Goal: Task Accomplishment & Management: Manage account settings

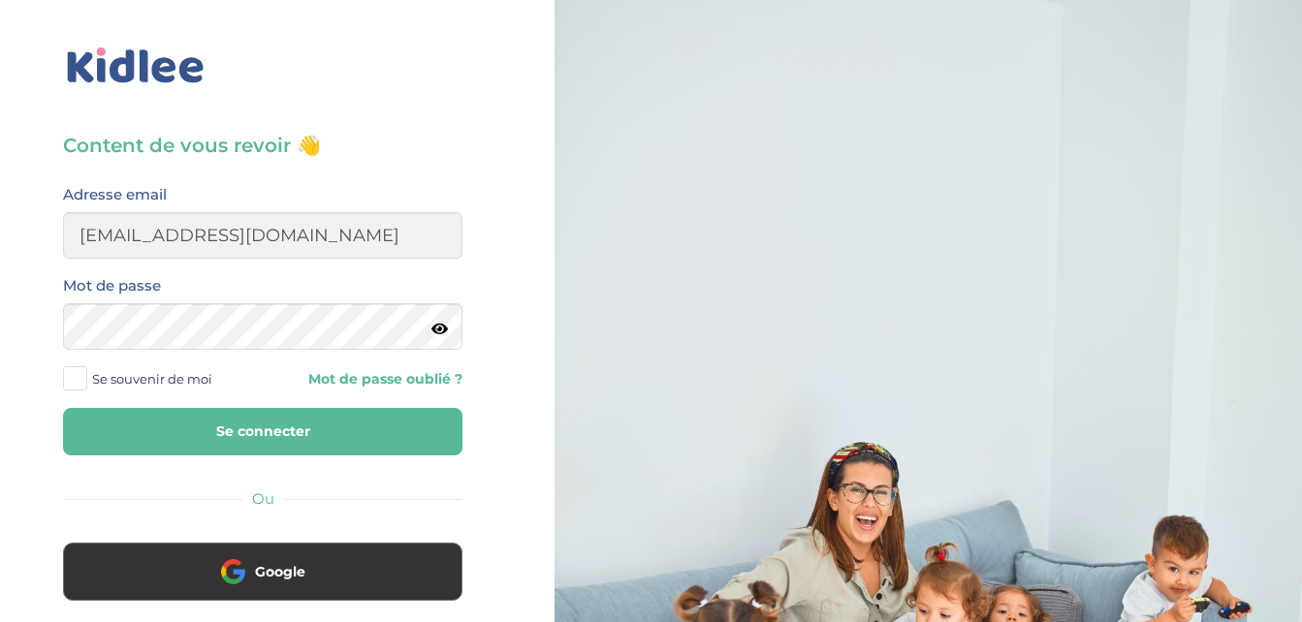
type input "daikhfatima@yahoo.com"
click at [438, 325] on icon at bounding box center [439, 329] width 16 height 15
click at [74, 380] on span at bounding box center [75, 378] width 24 height 24
click at [0, 0] on input "Se souvenir de moi" at bounding box center [0, 0] width 0 height 0
click at [167, 430] on button "Se connecter" at bounding box center [262, 431] width 399 height 47
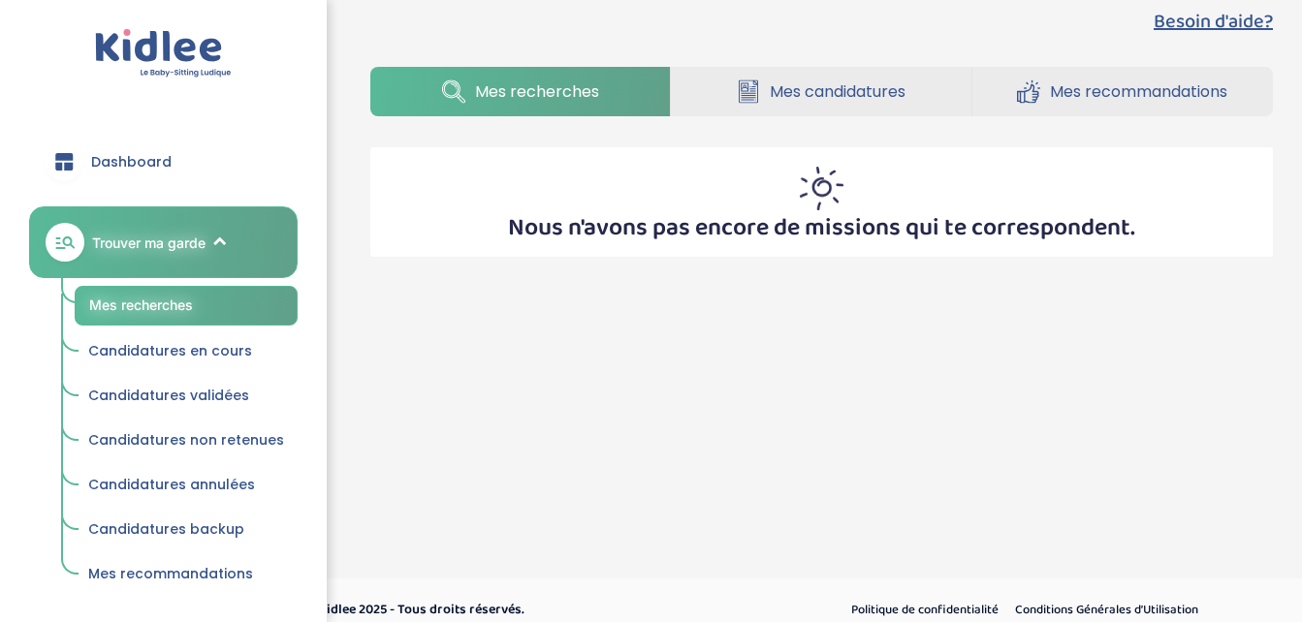
scroll to position [56, 0]
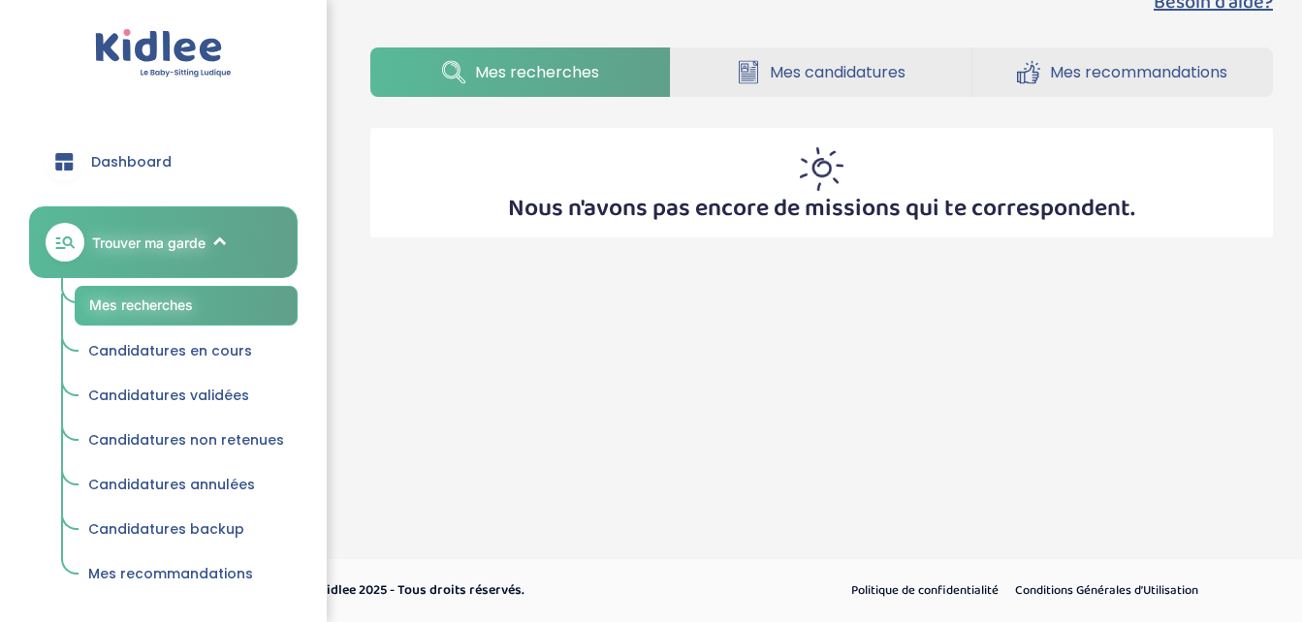
click at [177, 349] on span "Candidatures en cours" at bounding box center [170, 350] width 164 height 19
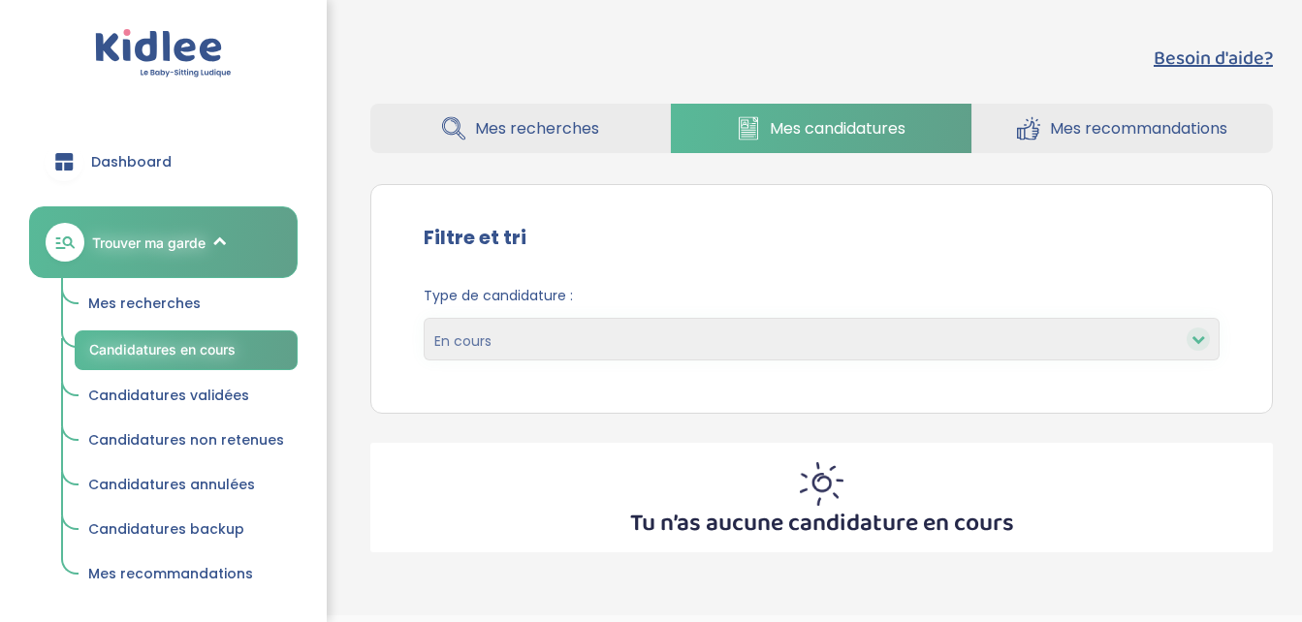
click at [188, 389] on span "Candidatures validées" at bounding box center [168, 395] width 161 height 19
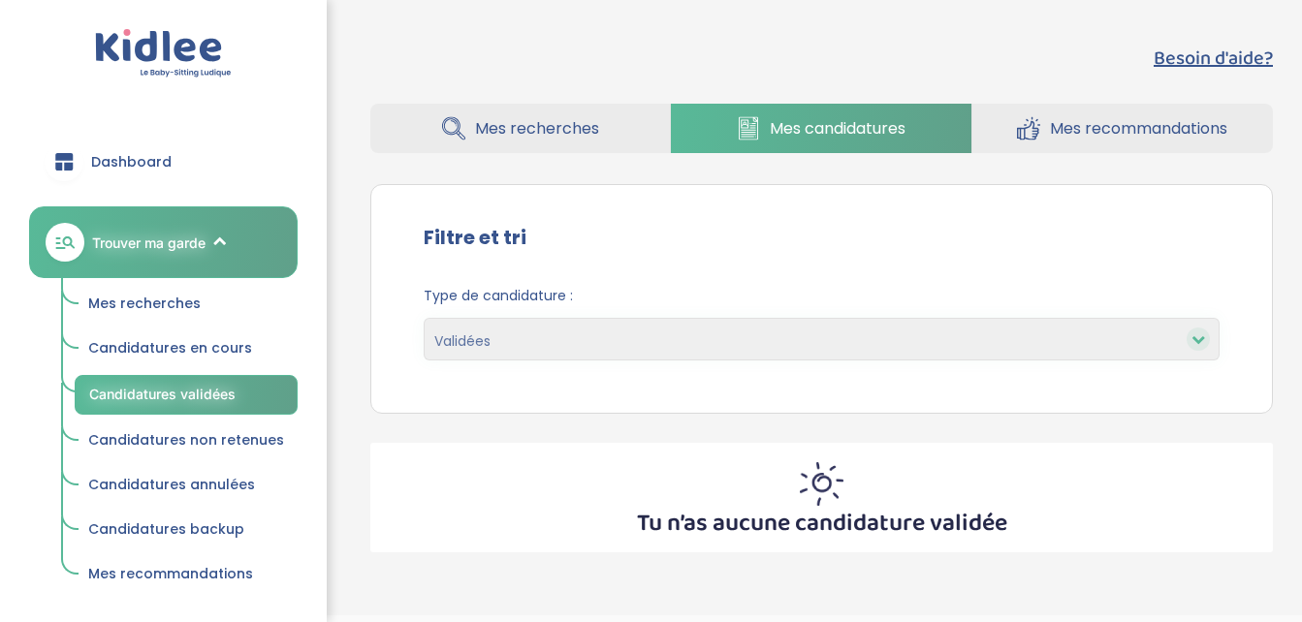
select select "accepted"
click at [1090, 129] on span "Mes recommandations" at bounding box center [1138, 128] width 177 height 24
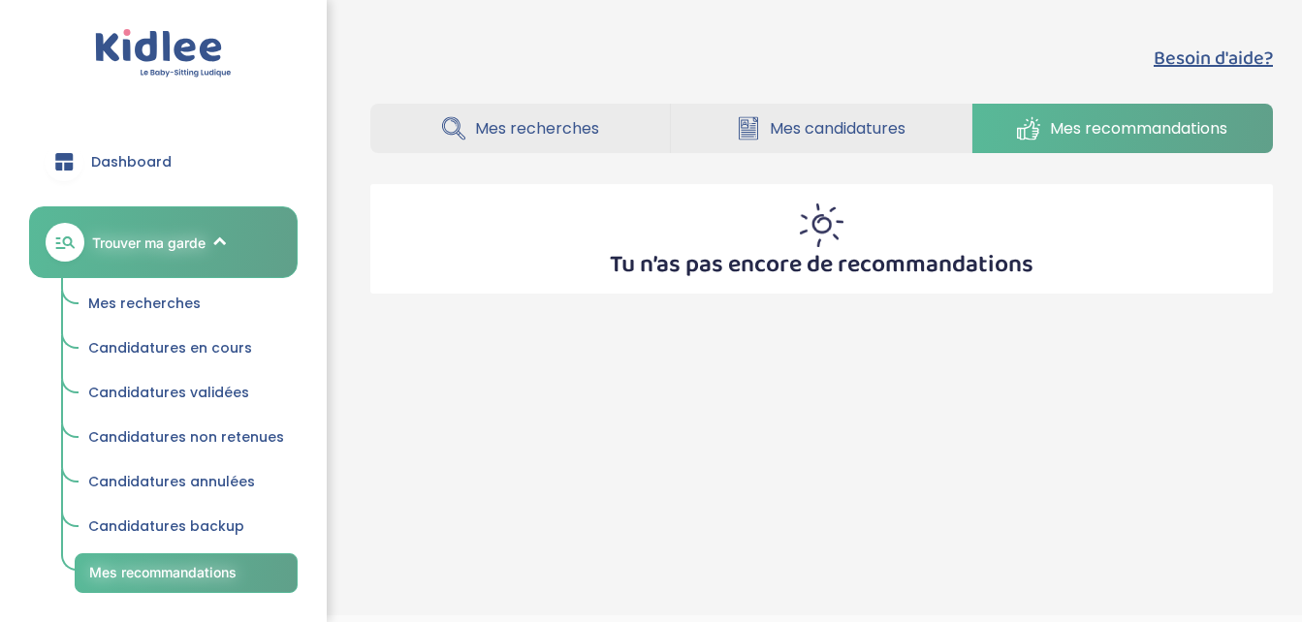
click at [116, 161] on span "Dashboard" at bounding box center [131, 162] width 80 height 20
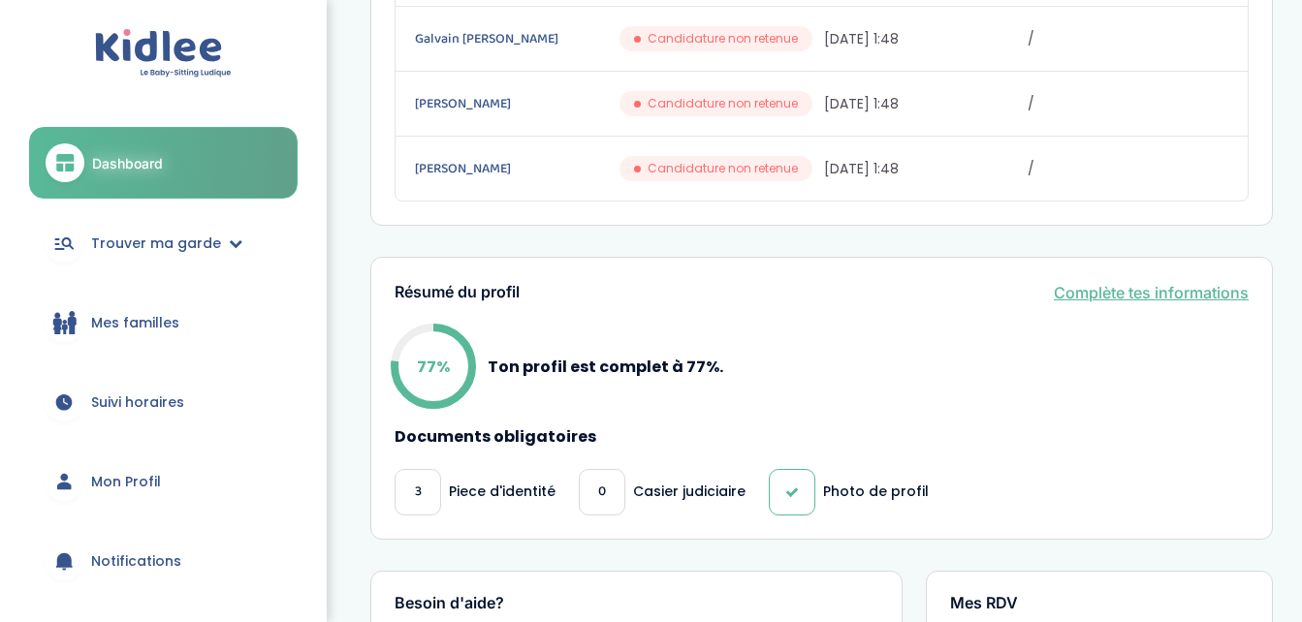
scroll to position [679, 0]
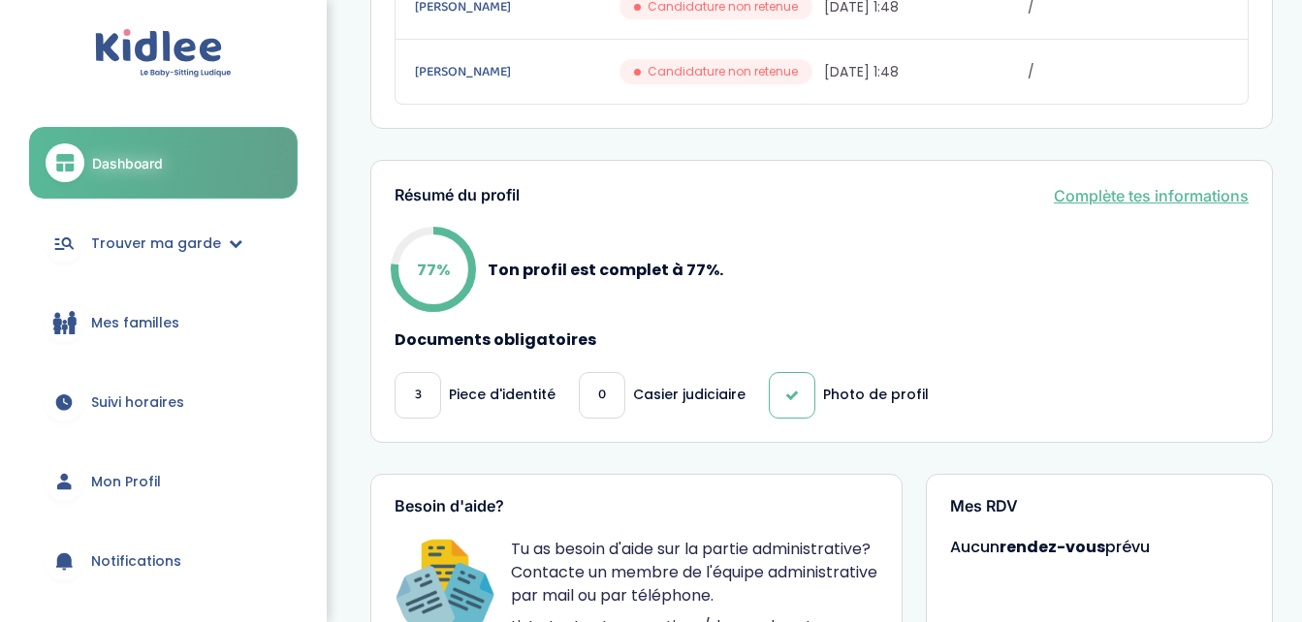
click at [126, 477] on span "Mon Profil" at bounding box center [126, 482] width 70 height 20
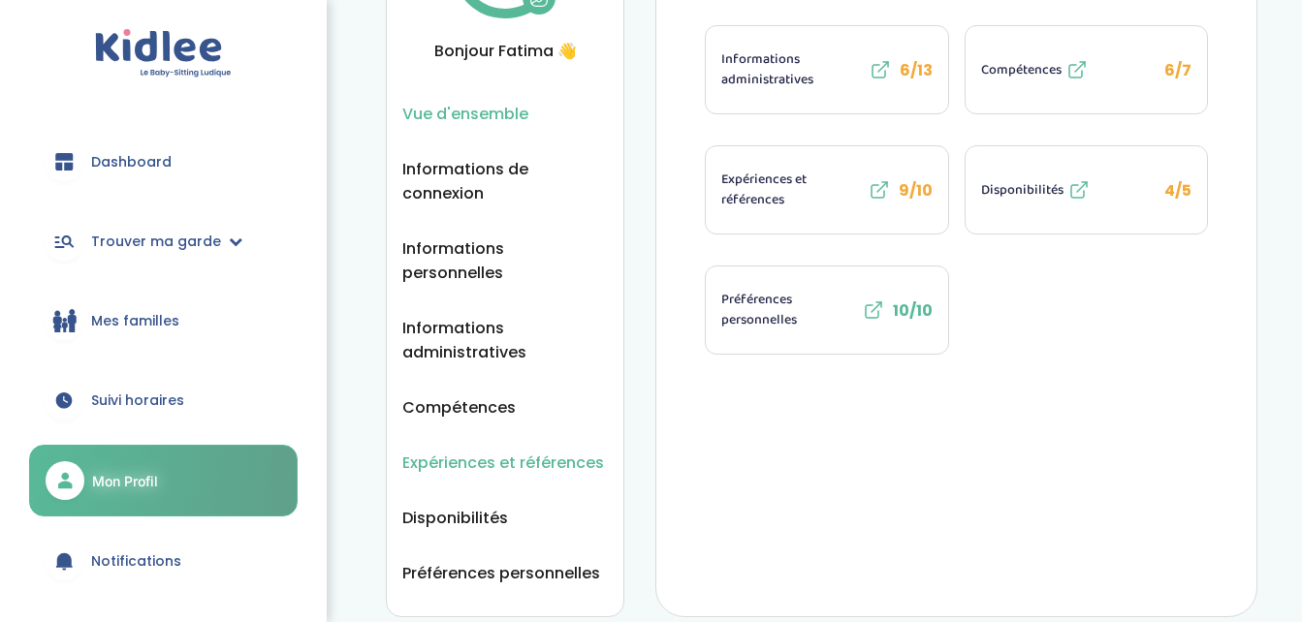
scroll to position [91, 0]
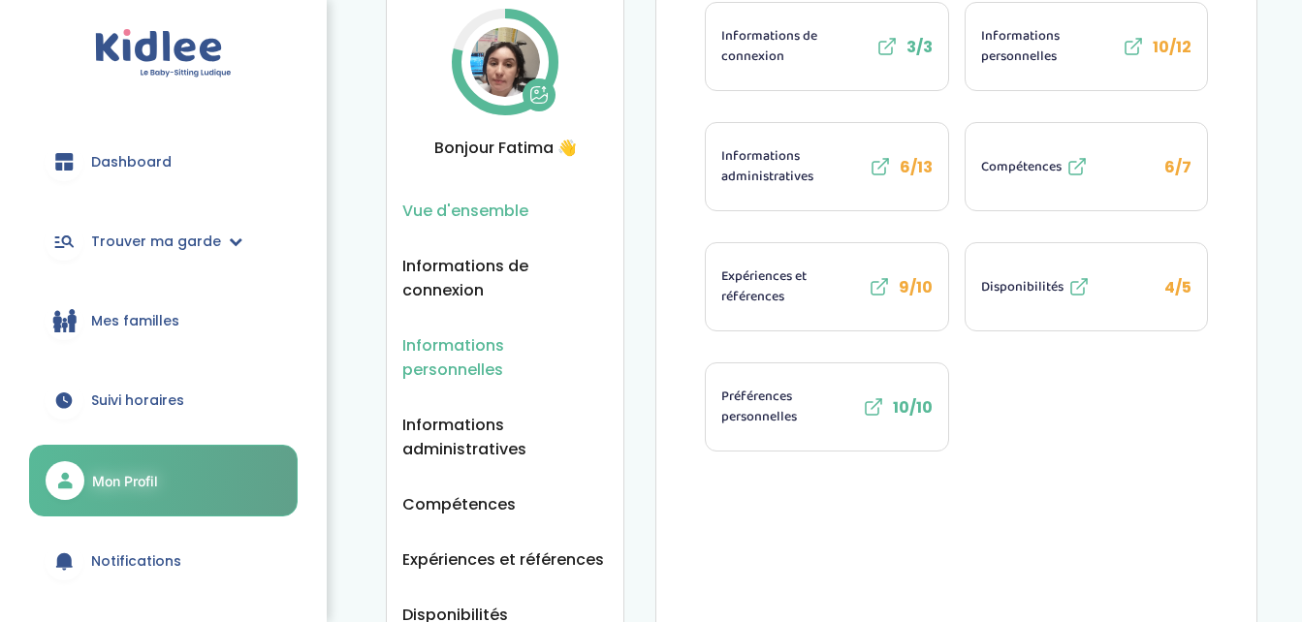
click at [486, 342] on span "Informations personnelles" at bounding box center [504, 357] width 205 height 48
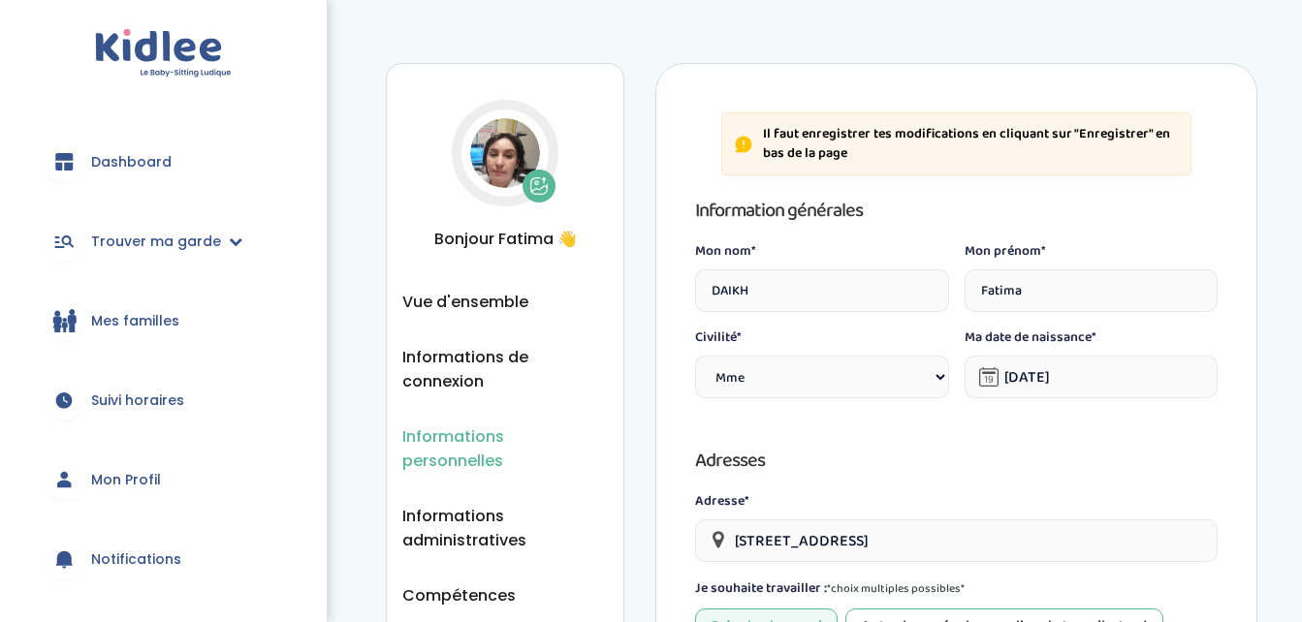
select select "1"
select select "6"
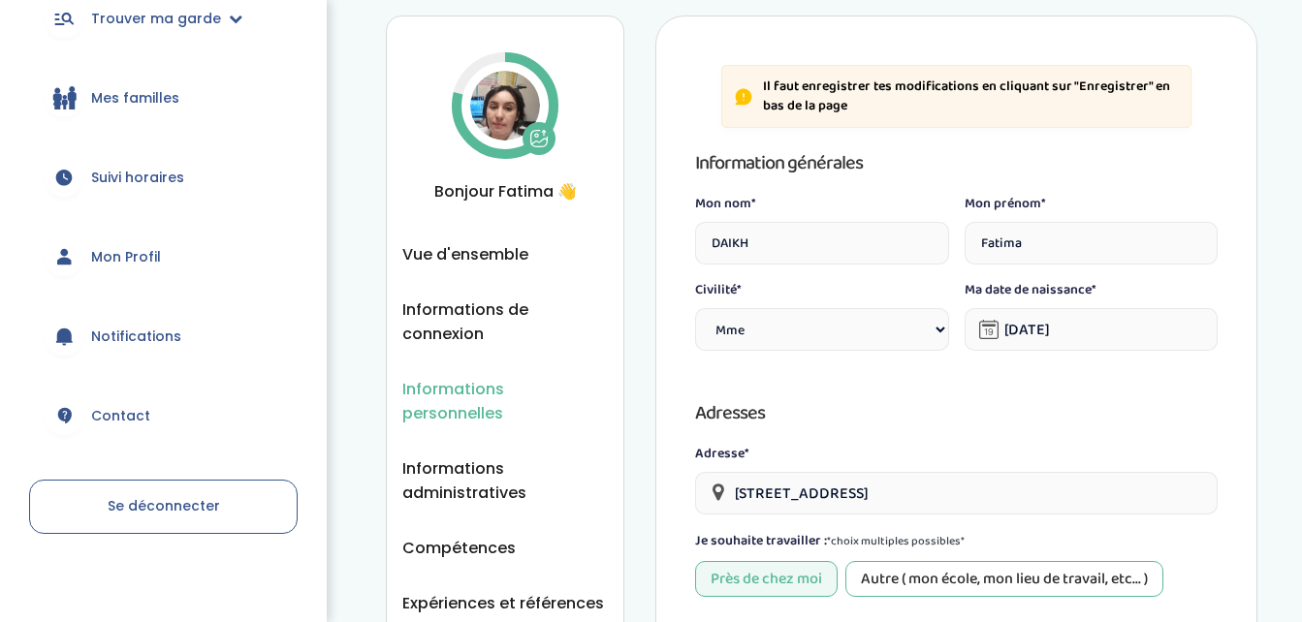
scroll to position [232, 0]
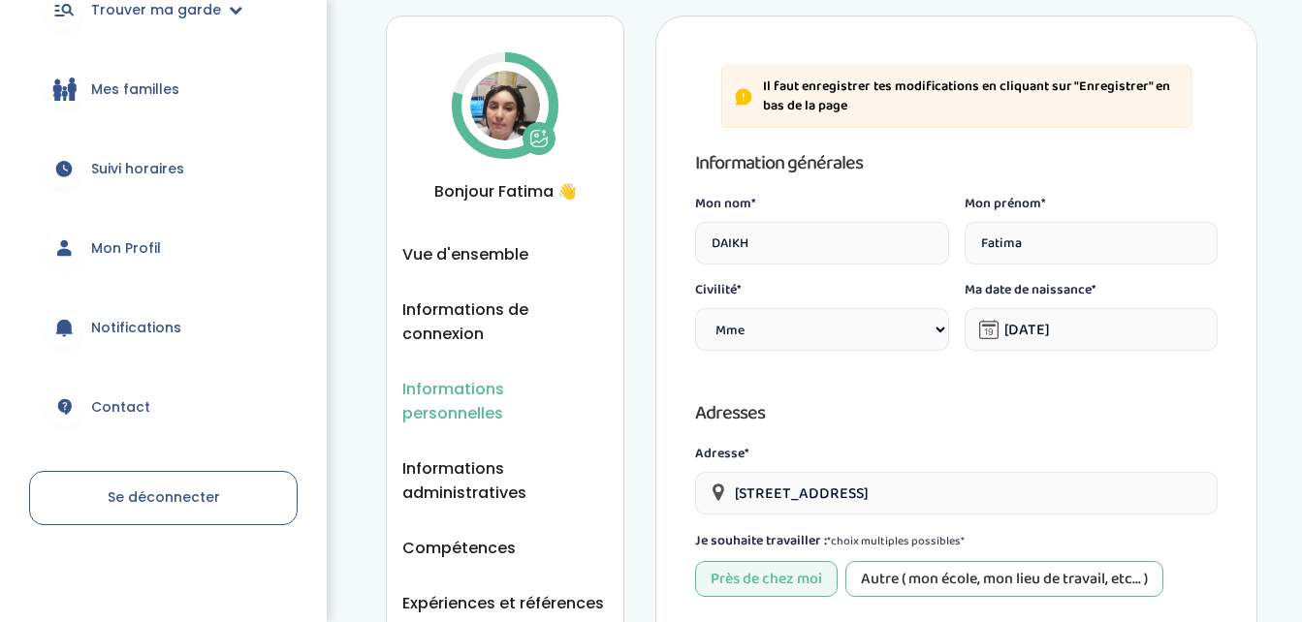
click at [94, 404] on span "Contact" at bounding box center [120, 407] width 59 height 20
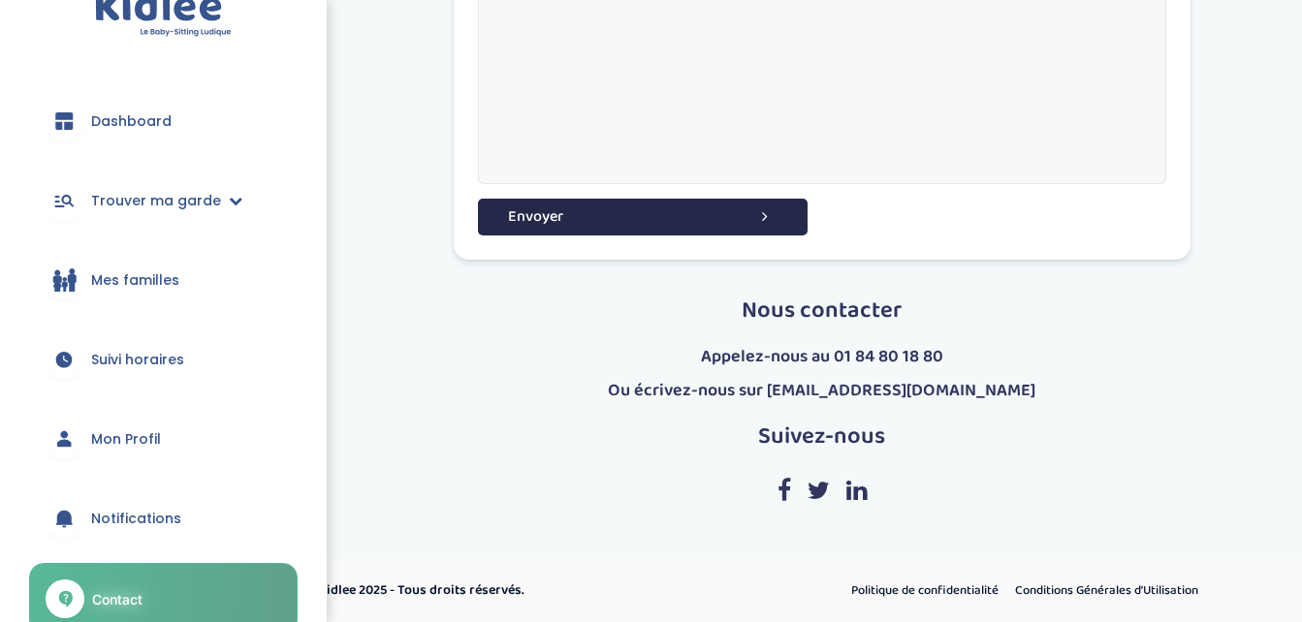
scroll to position [40, 0]
click at [142, 118] on span "Dashboard" at bounding box center [131, 122] width 80 height 20
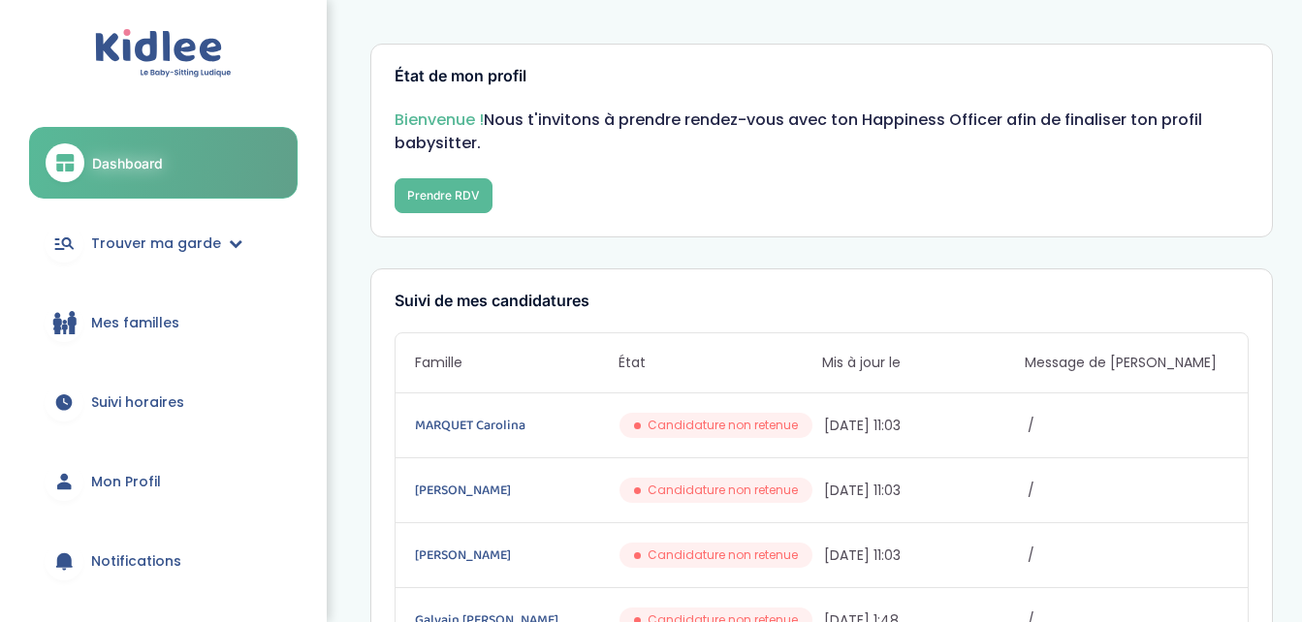
click at [170, 61] on img at bounding box center [163, 53] width 137 height 49
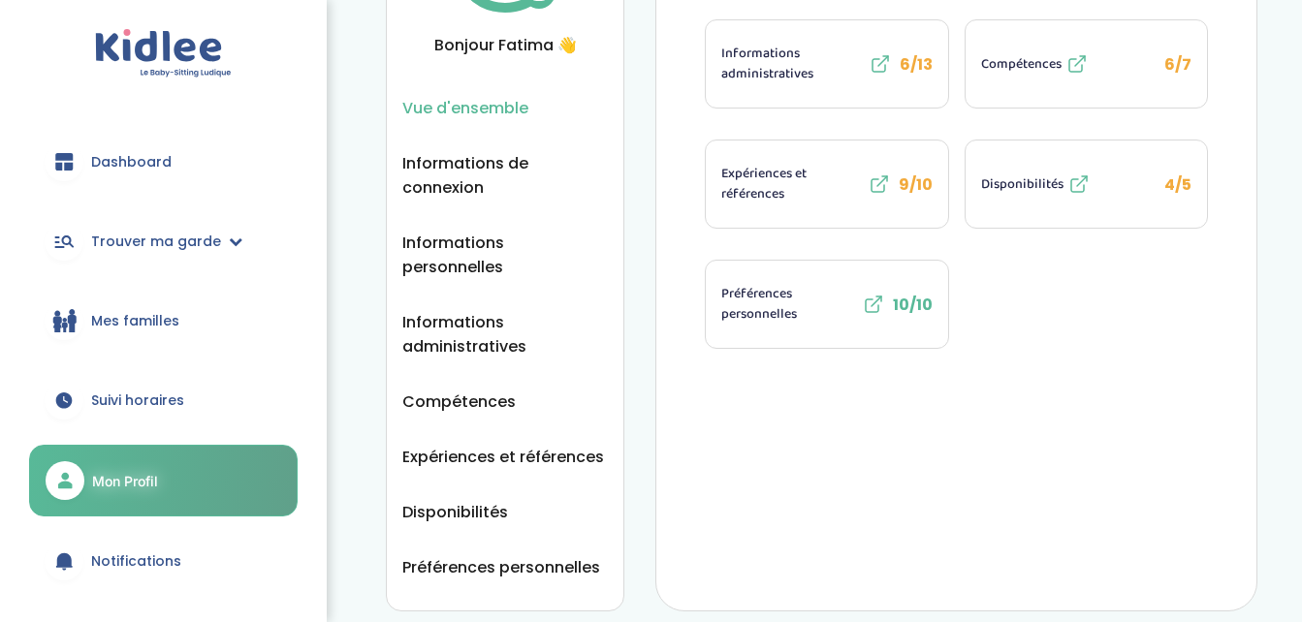
scroll to position [285, 0]
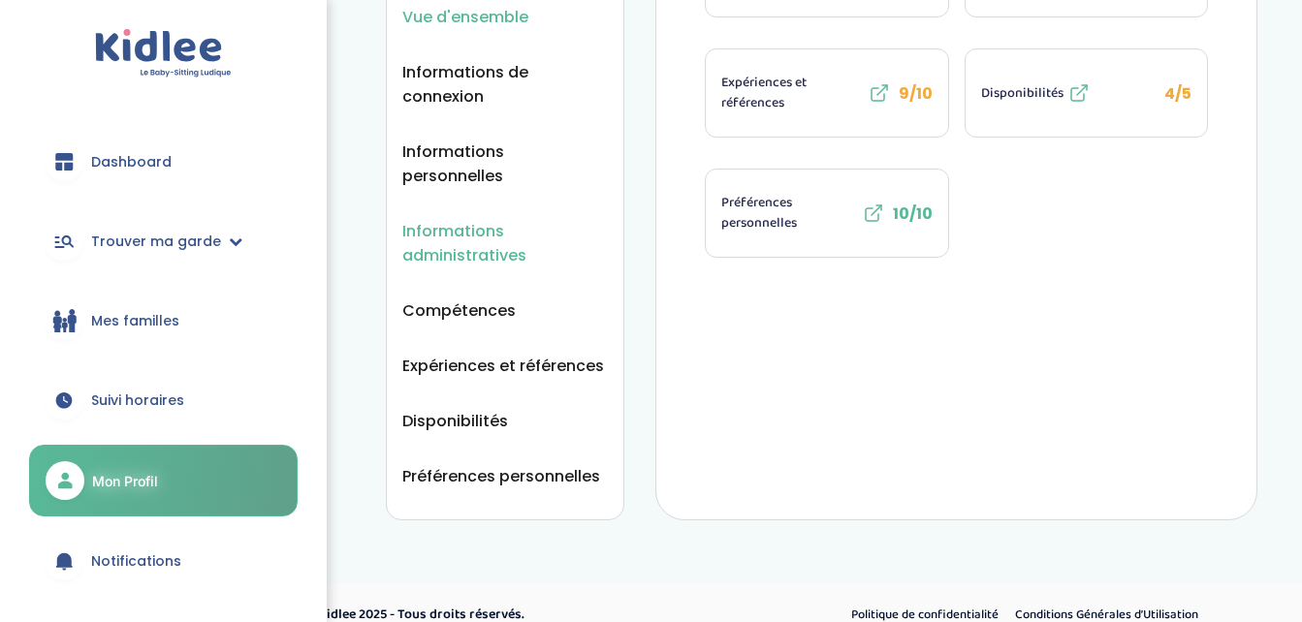
click at [465, 219] on span "Informations administratives" at bounding box center [504, 243] width 205 height 48
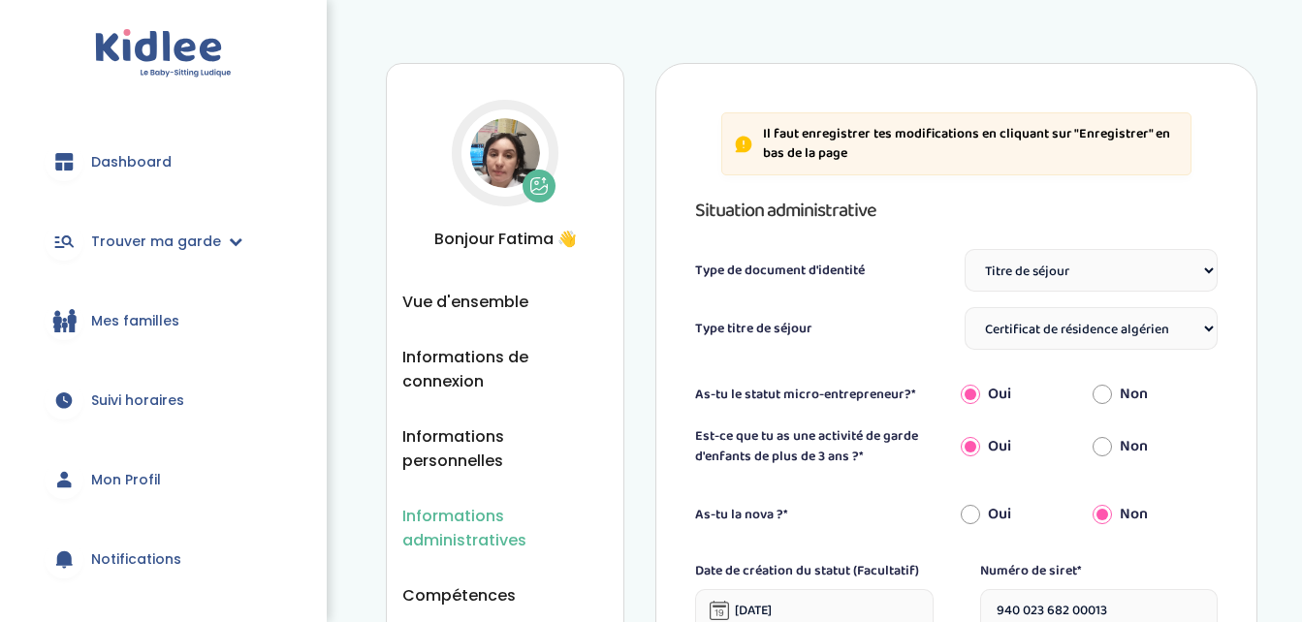
select select "Titre de séjour"
select select "Certificat de résidence algérien"
click at [1102, 385] on input "Non" at bounding box center [1101, 394] width 19 height 43
radio input "true"
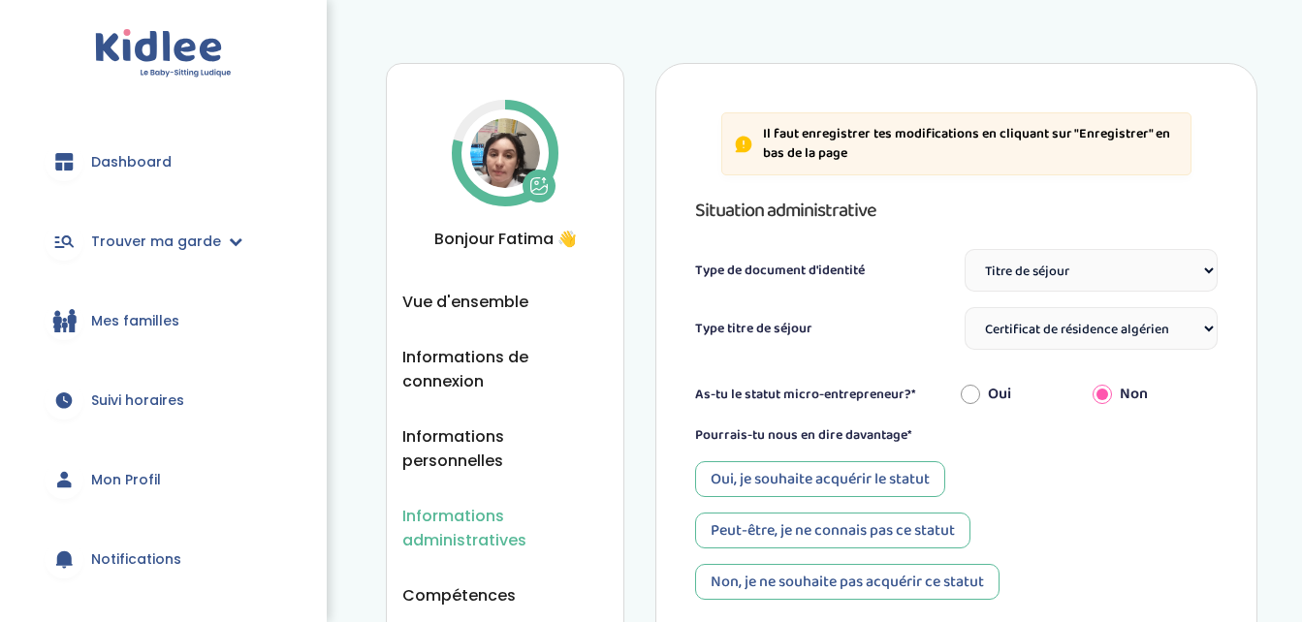
click at [1195, 272] on select "Sélectionne Carte d'identité française ou Passeport français daté de moins de 5…" at bounding box center [1090, 270] width 253 height 43
click at [1047, 529] on div "Oui, je souhaite acquérir le statut Peut-être, je ne connais pas ce statut Non,…" at bounding box center [956, 530] width 522 height 139
click at [505, 160] on img at bounding box center [505, 153] width 70 height 70
click at [539, 185] on icon at bounding box center [538, 185] width 19 height 19
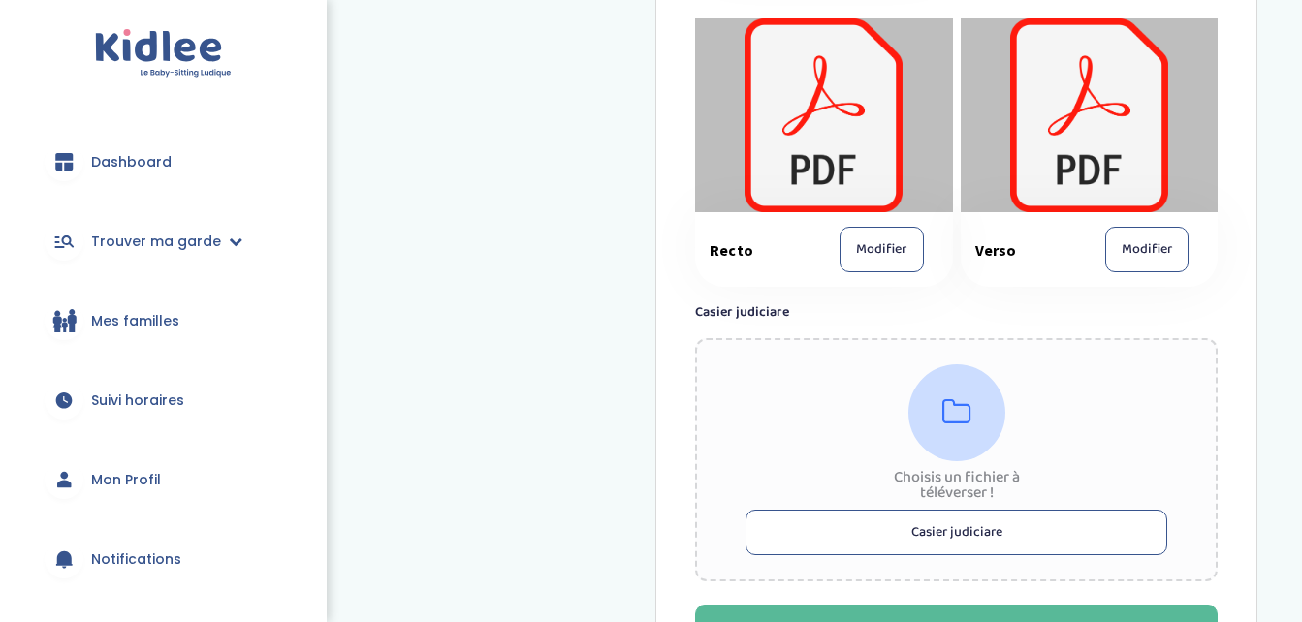
scroll to position [1406, 0]
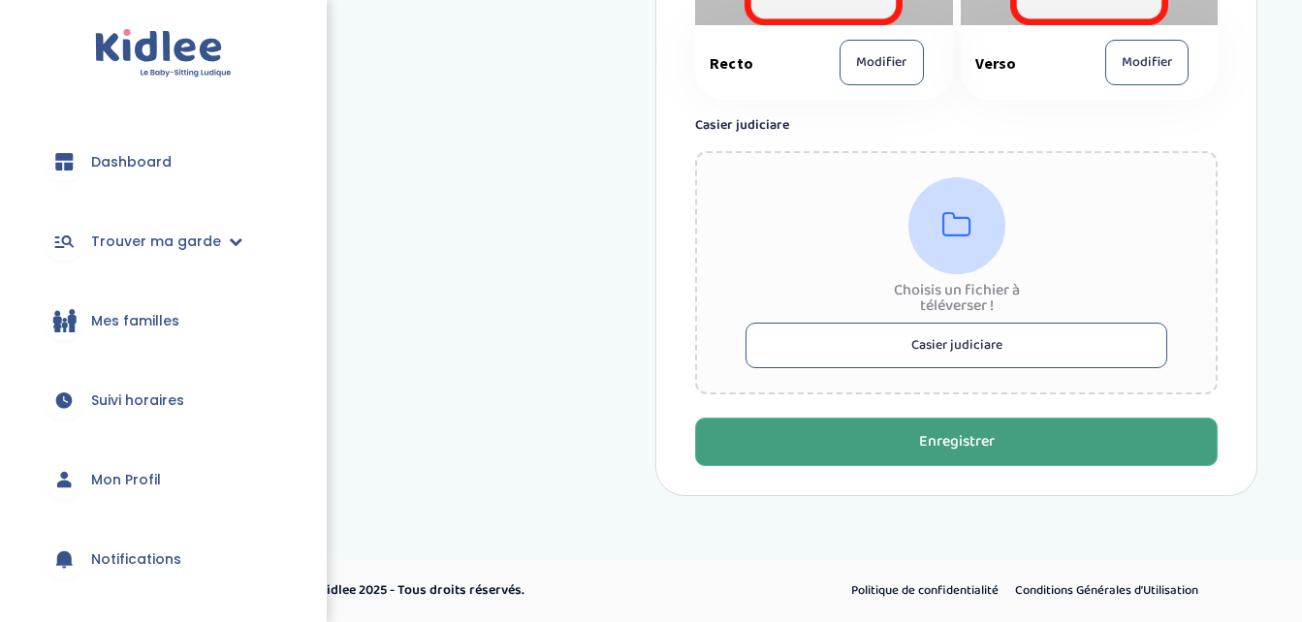
click at [857, 452] on button "Enregistrer" at bounding box center [956, 442] width 522 height 48
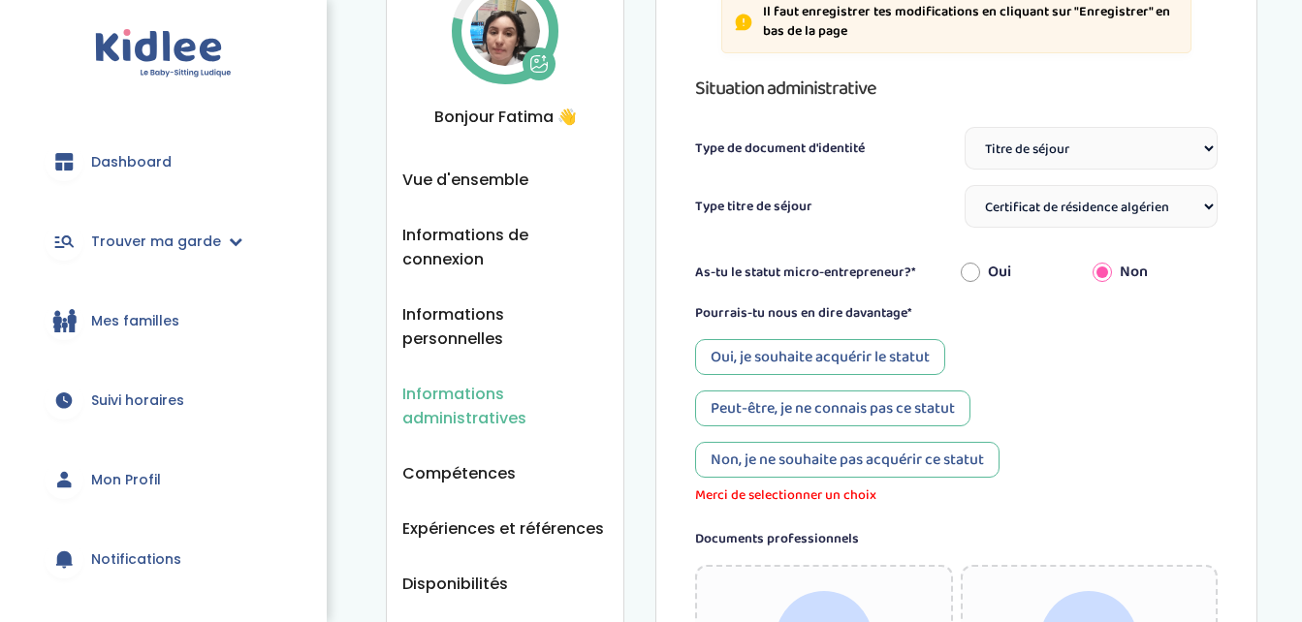
scroll to position [63, 0]
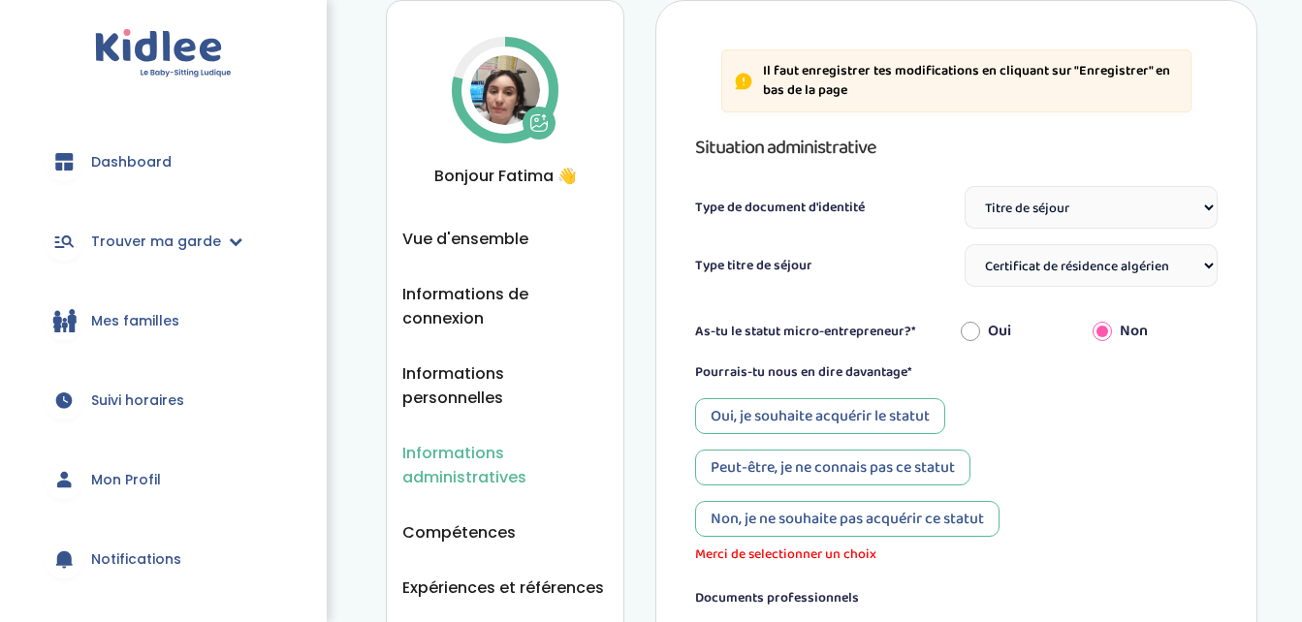
click at [836, 526] on div "Non, je ne souhaite pas acquérir ce statut" at bounding box center [847, 519] width 304 height 36
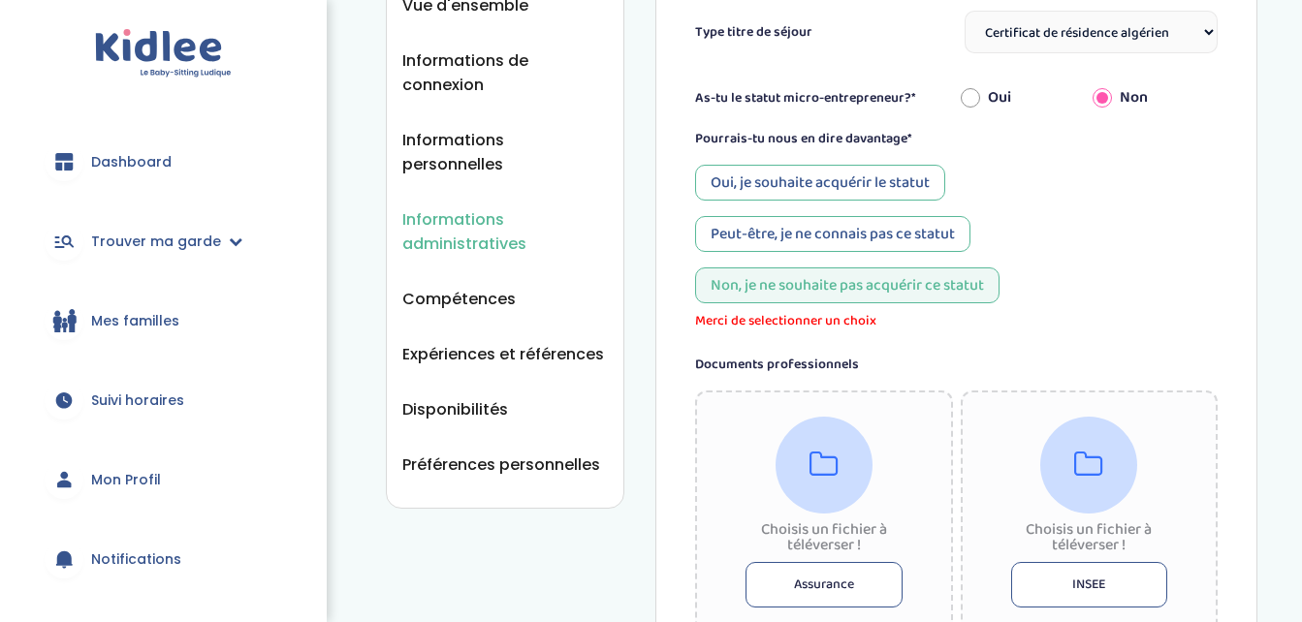
scroll to position [354, 0]
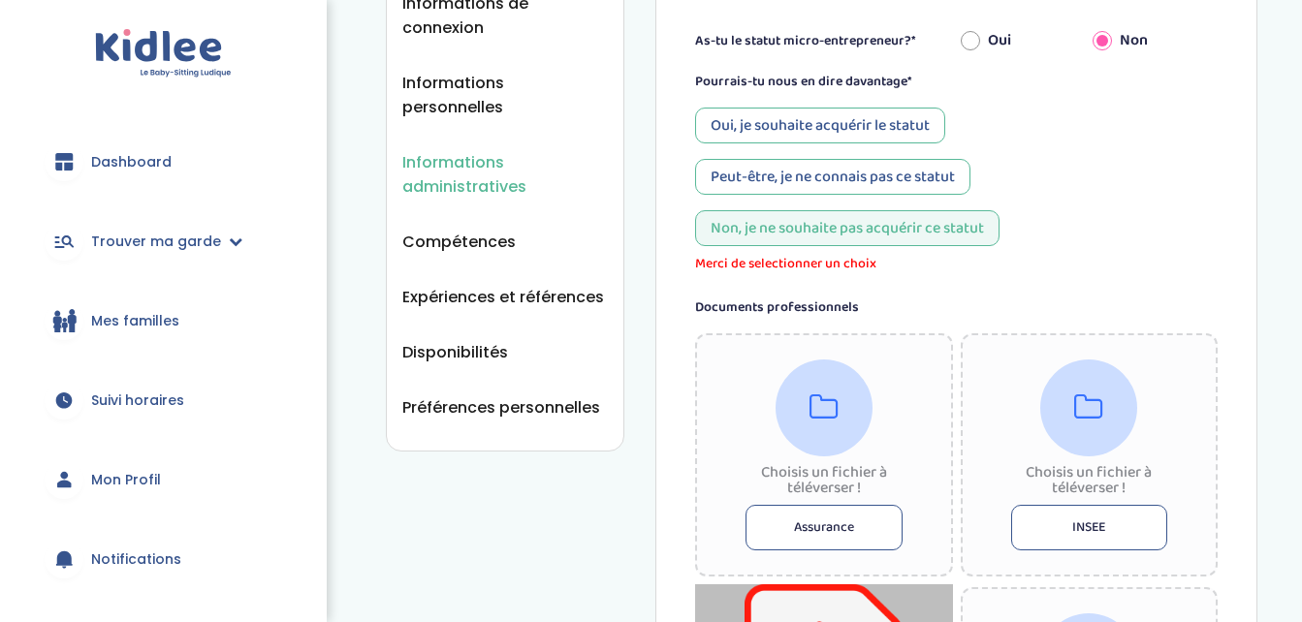
click at [769, 438] on div "Choisis un fichier à téléverser ! Assurance" at bounding box center [823, 454] width 257 height 243
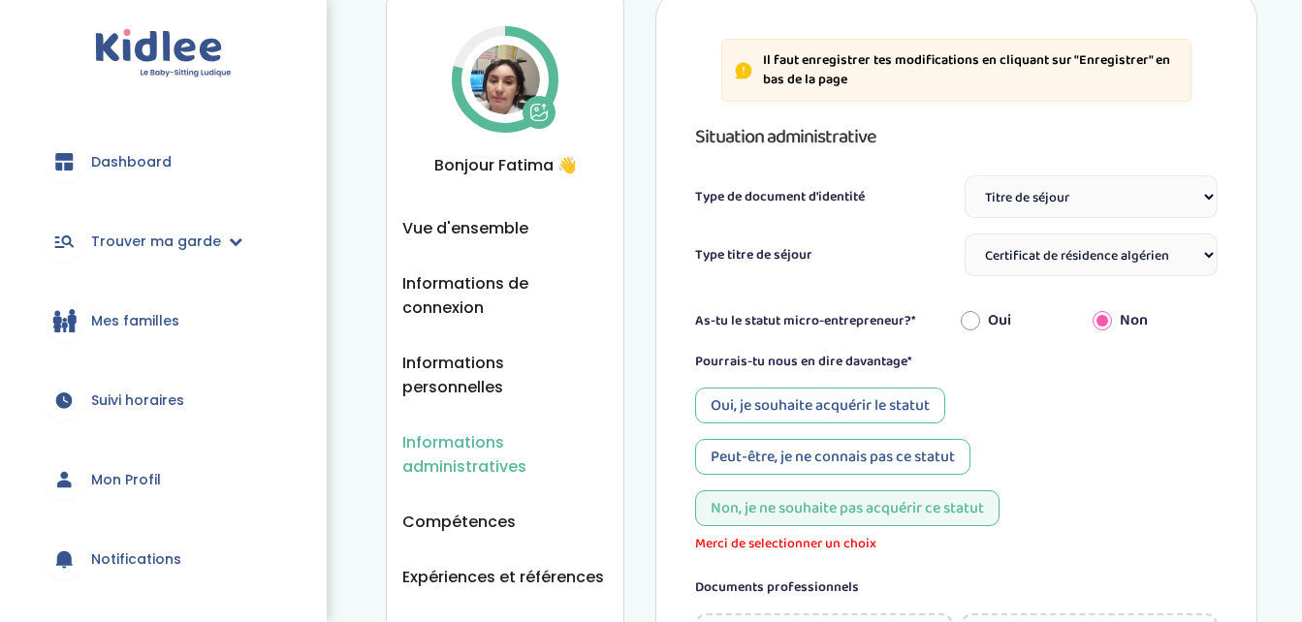
scroll to position [63, 0]
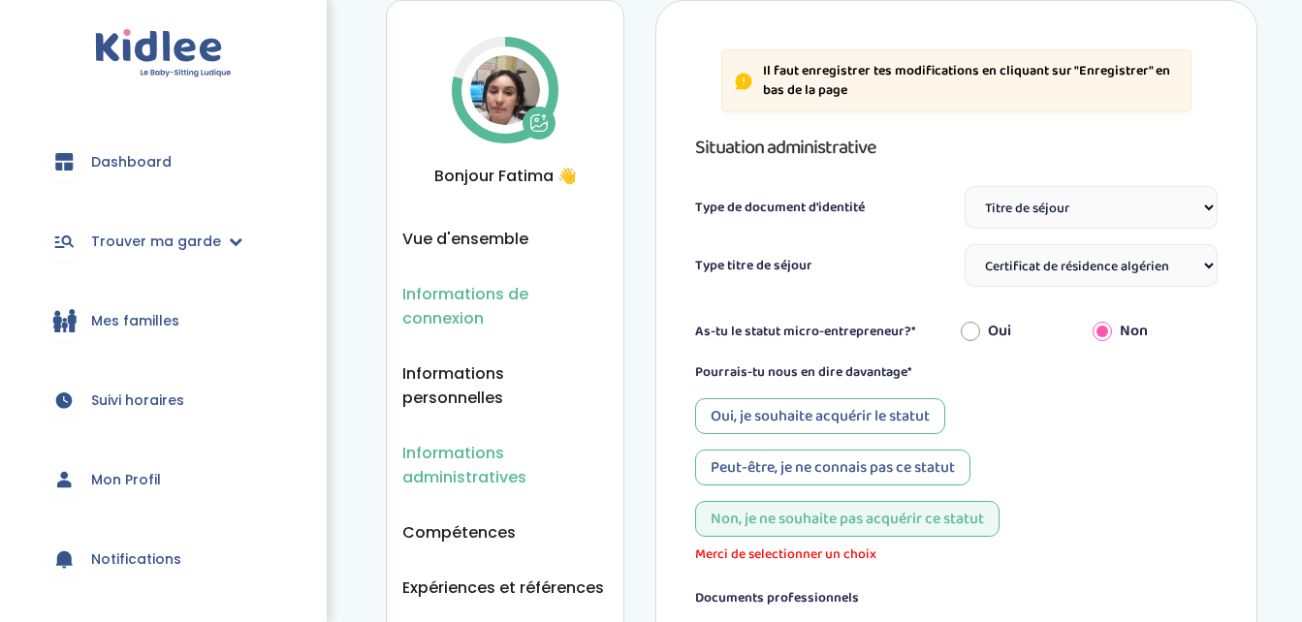
click at [489, 308] on span "Informations de connexion" at bounding box center [504, 306] width 205 height 48
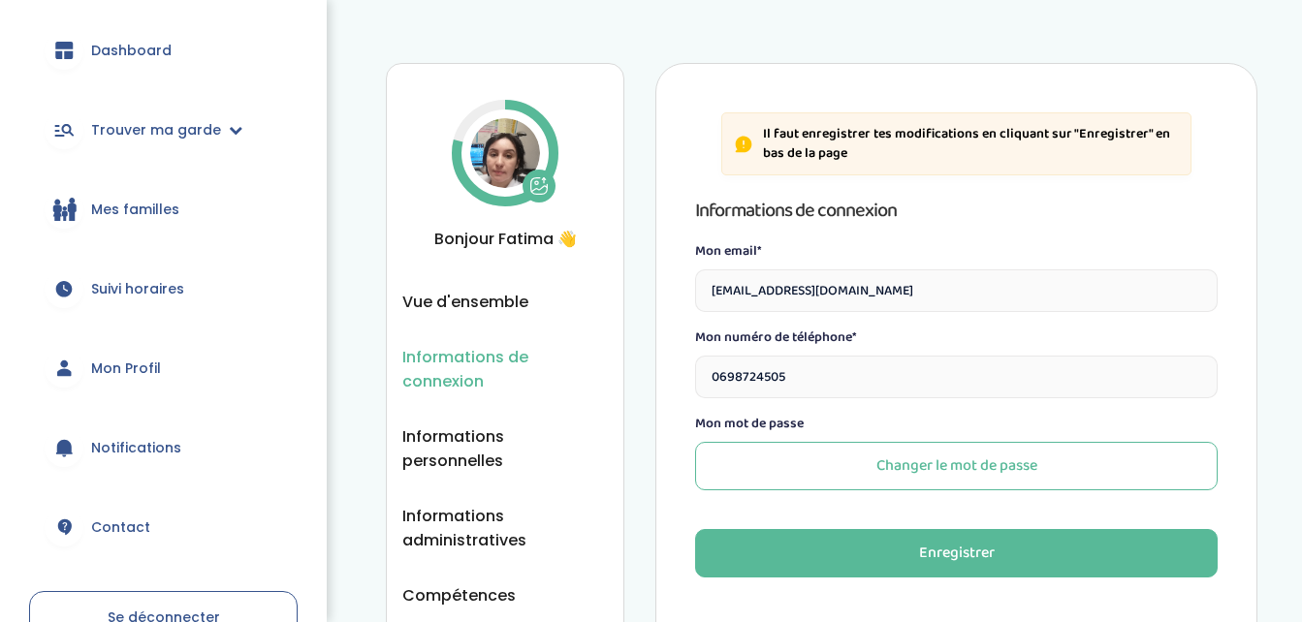
scroll to position [232, 0]
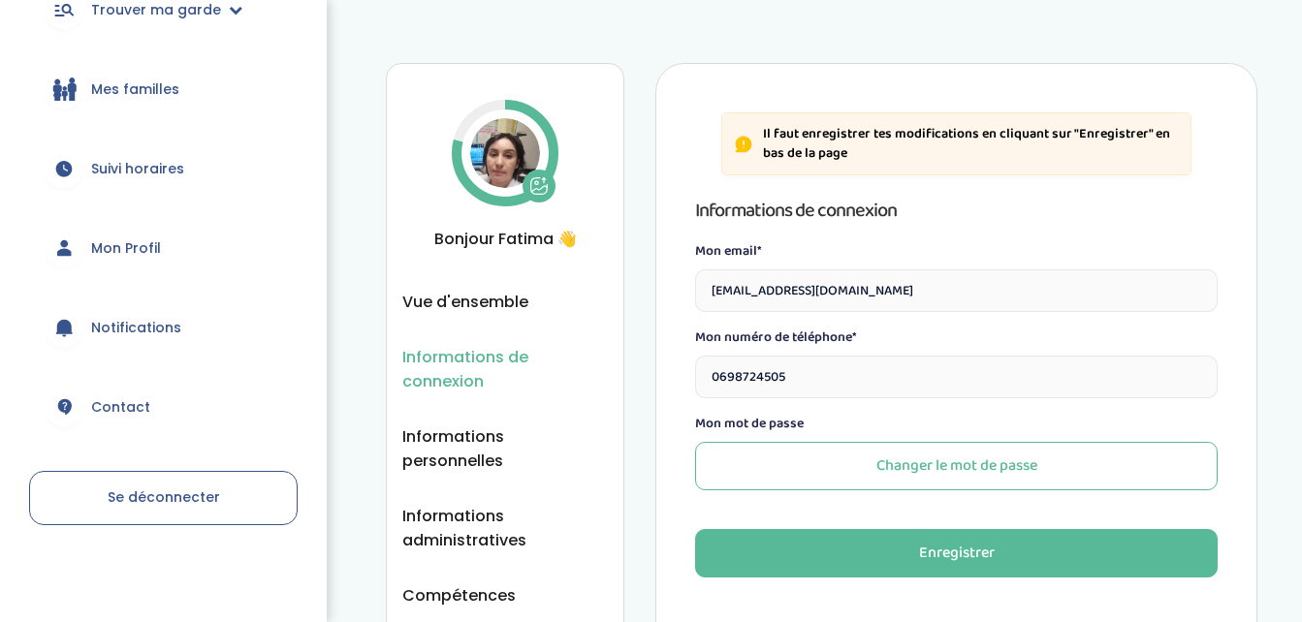
click at [125, 503] on span "Se déconnecter" at bounding box center [164, 497] width 112 height 19
